Goal: Information Seeking & Learning: Learn about a topic

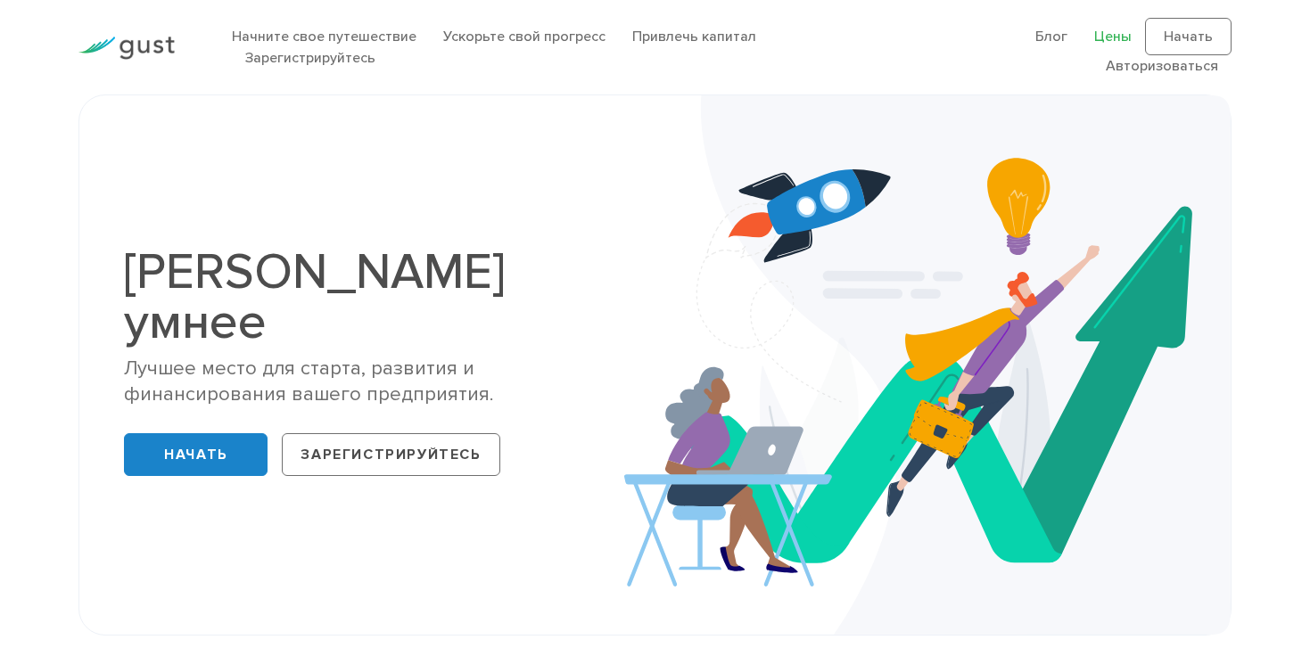
click at [1119, 36] on font "Цены" at bounding box center [1112, 36] width 37 height 17
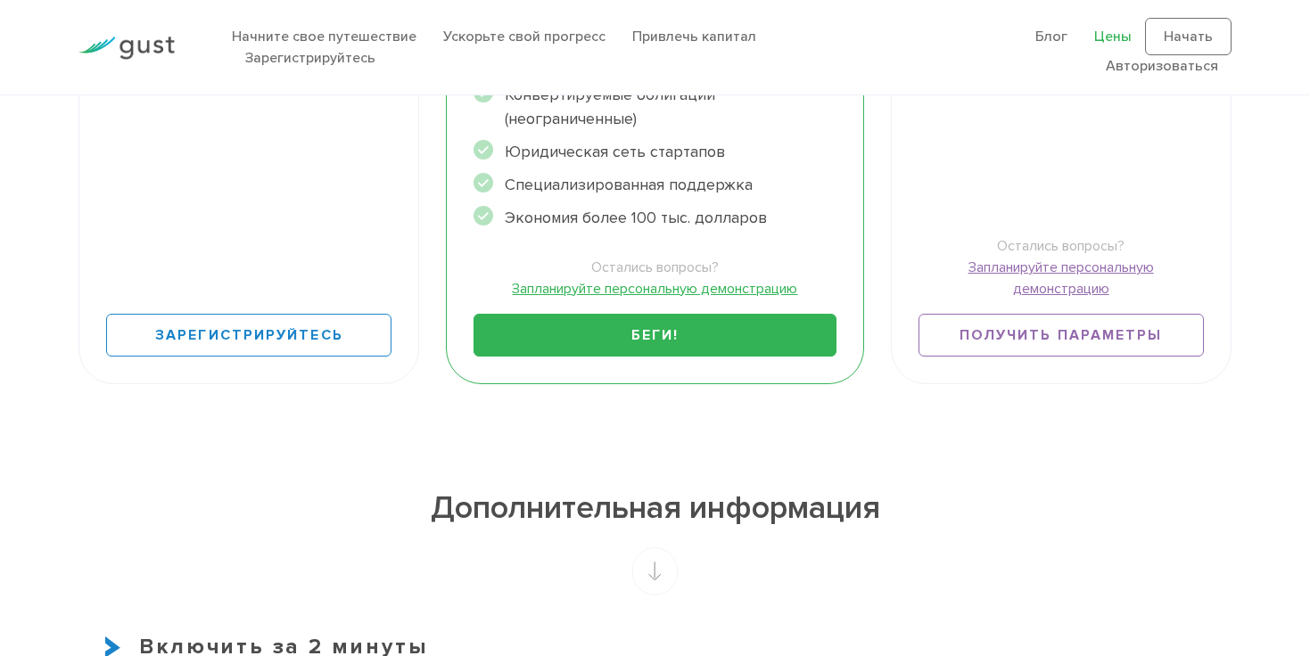
scroll to position [836, 0]
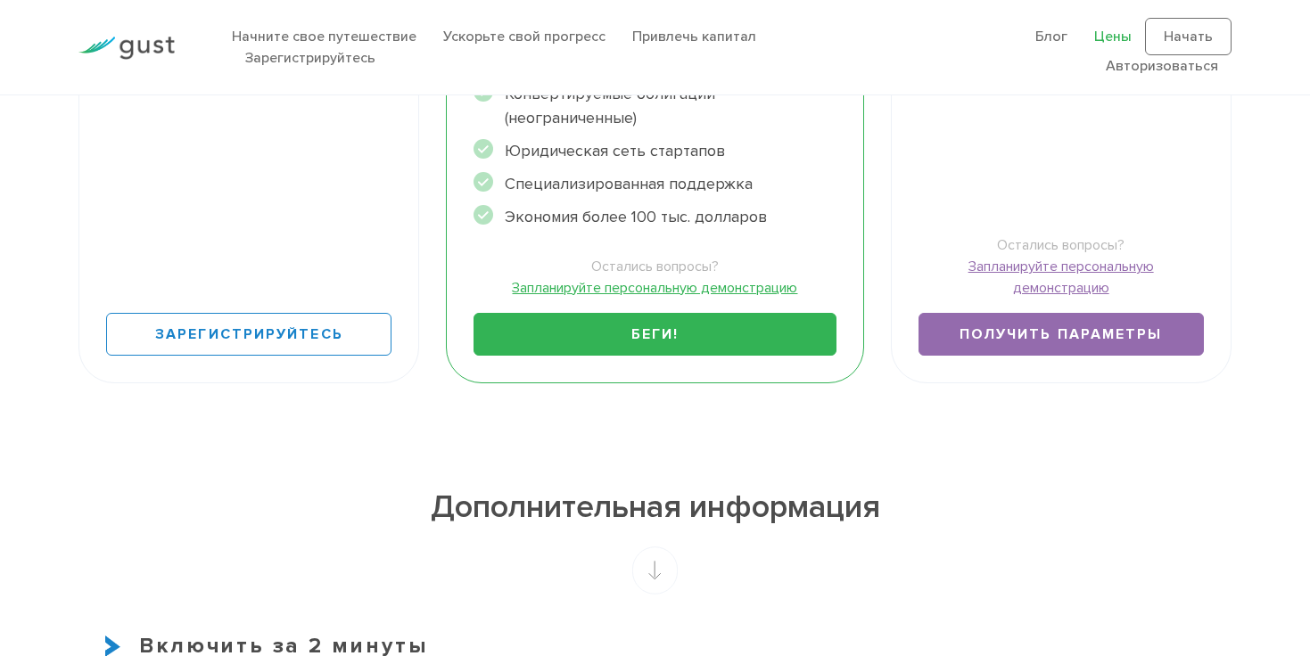
click at [1031, 333] on font "Получить параметры" at bounding box center [1060, 334] width 203 height 18
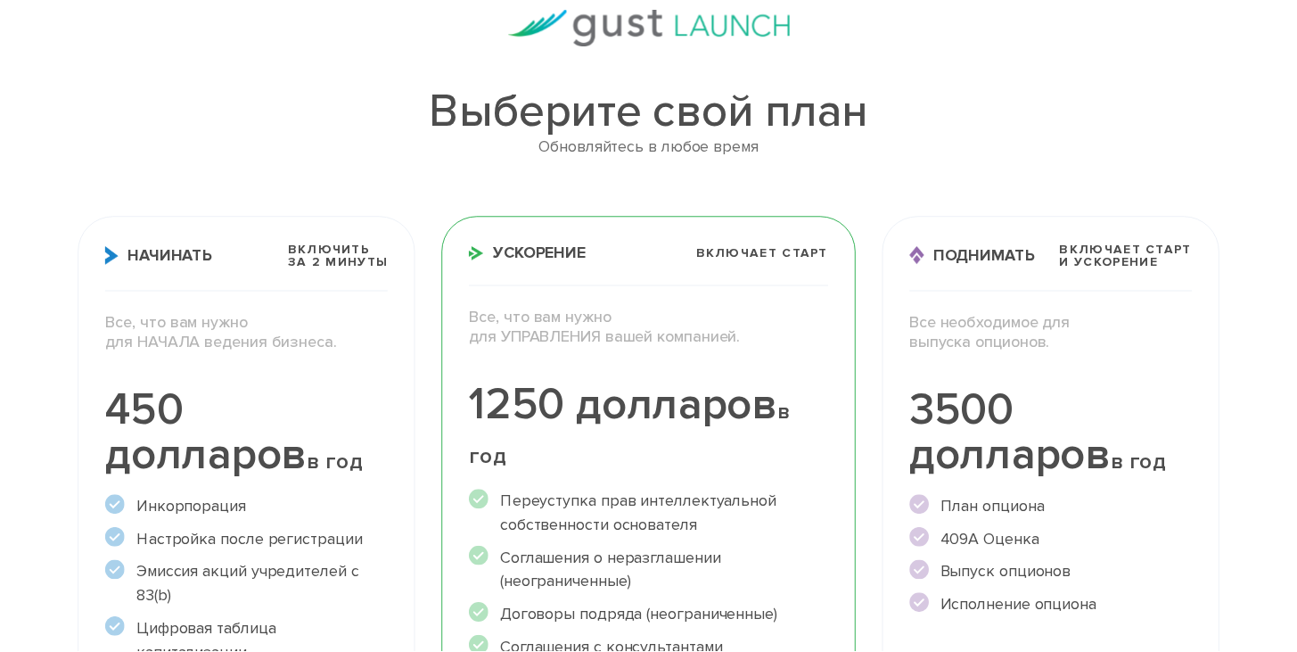
scroll to position [0, 0]
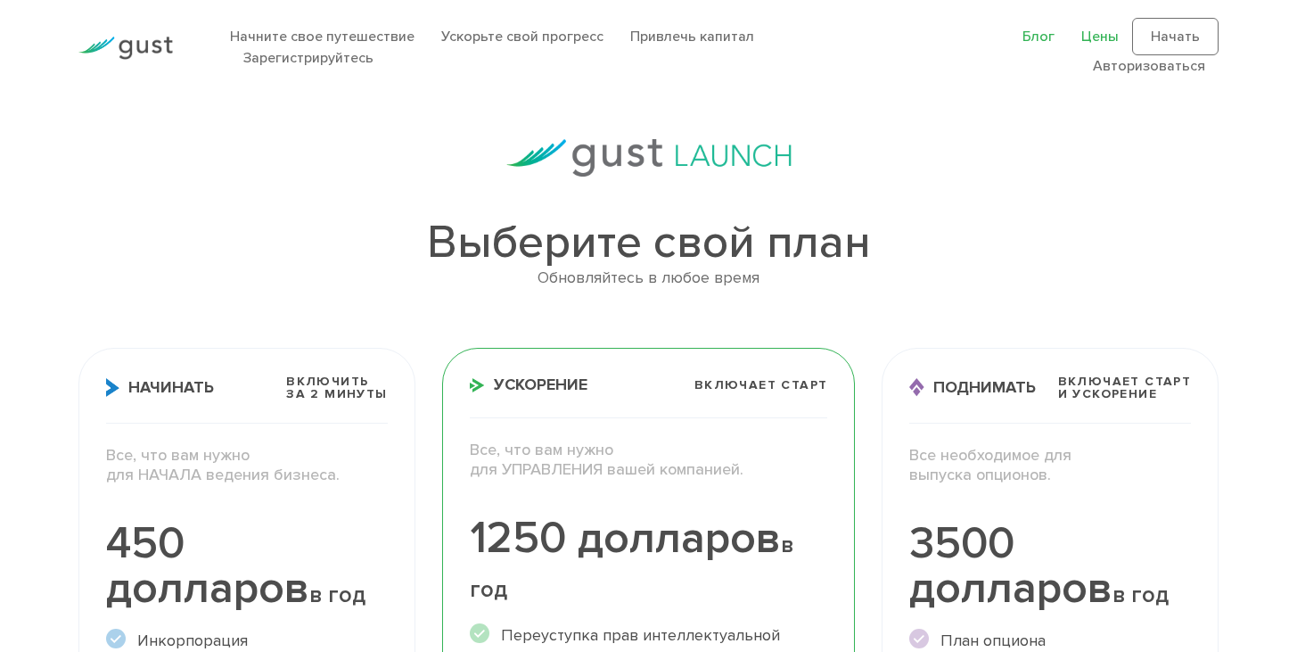
click at [1045, 35] on font "Блог" at bounding box center [1039, 36] width 32 height 17
